Goal: Ask a question: Seek information or help from site administrators or community

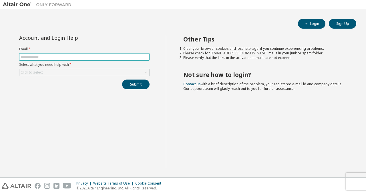
drag, startPoint x: 0, startPoint y: 0, endPoint x: 59, endPoint y: 56, distance: 81.4
click at [59, 56] on input "text" at bounding box center [84, 57] width 127 height 5
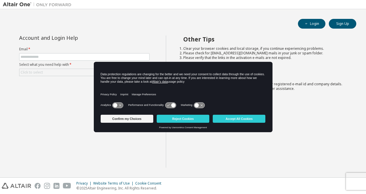
click at [71, 67] on form "Email * Select what you need help with * Click to select" at bounding box center [84, 61] width 130 height 29
click at [64, 51] on form "Email * Select what you need help with * Click to select" at bounding box center [84, 61] width 130 height 29
click at [61, 53] on span at bounding box center [84, 56] width 130 height 7
click at [61, 59] on input "text" at bounding box center [84, 57] width 127 height 5
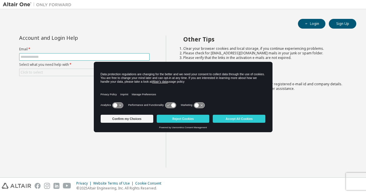
type input "**********"
click at [62, 70] on div "Click to select" at bounding box center [84, 72] width 130 height 7
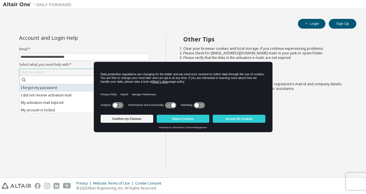
click at [54, 87] on li "I forgot my password" at bounding box center [83, 87] width 129 height 7
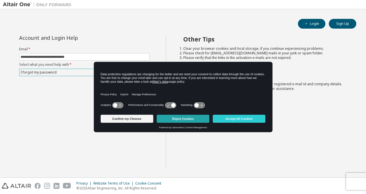
click at [183, 118] on button "Reject Cookies" at bounding box center [183, 119] width 53 height 8
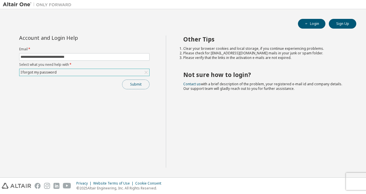
click at [133, 84] on button "Submit" at bounding box center [135, 84] width 27 height 10
click at [133, 84] on div "Submit" at bounding box center [84, 84] width 130 height 10
click at [142, 85] on button "Submit" at bounding box center [135, 84] width 27 height 10
click at [141, 84] on button "Submit" at bounding box center [135, 84] width 27 height 10
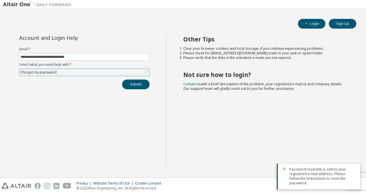
click at [119, 73] on div "I forgot my password" at bounding box center [84, 72] width 130 height 7
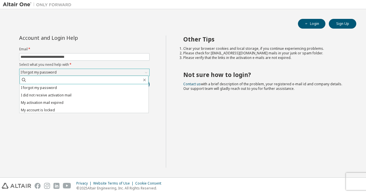
click at [56, 78] on input "text" at bounding box center [84, 80] width 115 height 6
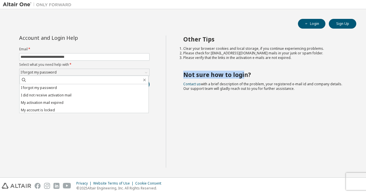
drag, startPoint x: 183, startPoint y: 76, endPoint x: 250, endPoint y: 75, distance: 67.1
click at [250, 75] on h2 "Not sure how to login?" at bounding box center [264, 74] width 163 height 7
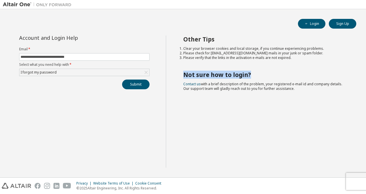
click at [251, 75] on h2 "Not sure how to login?" at bounding box center [264, 74] width 163 height 7
click at [139, 85] on button "Submit" at bounding box center [135, 84] width 27 height 10
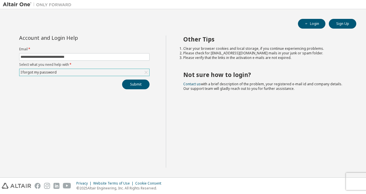
click at [121, 71] on div "I forgot my password" at bounding box center [84, 72] width 130 height 7
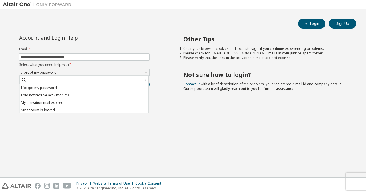
click at [85, 113] on div "**********" at bounding box center [84, 101] width 163 height 132
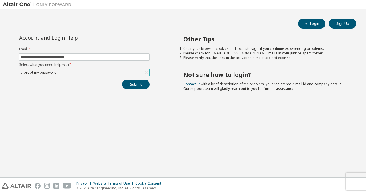
click at [115, 73] on div "I forgot my password" at bounding box center [84, 72] width 130 height 7
click at [85, 71] on div "I forgot my password" at bounding box center [84, 72] width 130 height 7
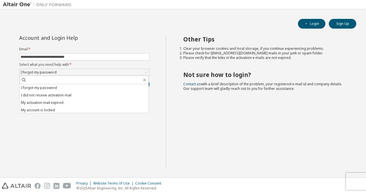
click at [38, 108] on li "My account is locked" at bounding box center [83, 109] width 129 height 7
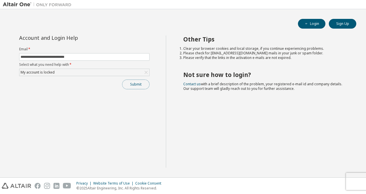
click at [136, 83] on button "Submit" at bounding box center [135, 84] width 27 height 10
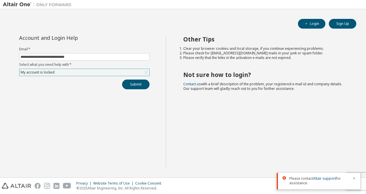
click at [121, 70] on div "My account is locked" at bounding box center [84, 72] width 130 height 7
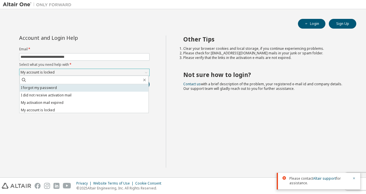
click at [61, 89] on li "I forgot my password" at bounding box center [83, 87] width 129 height 7
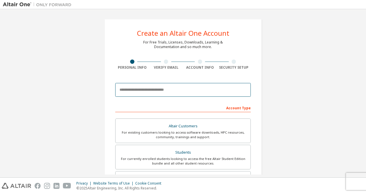
click at [186, 85] on input "email" at bounding box center [182, 90] width 135 height 14
type input "**********"
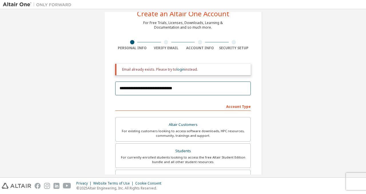
scroll to position [29, 0]
